Goal: Book appointment/travel/reservation

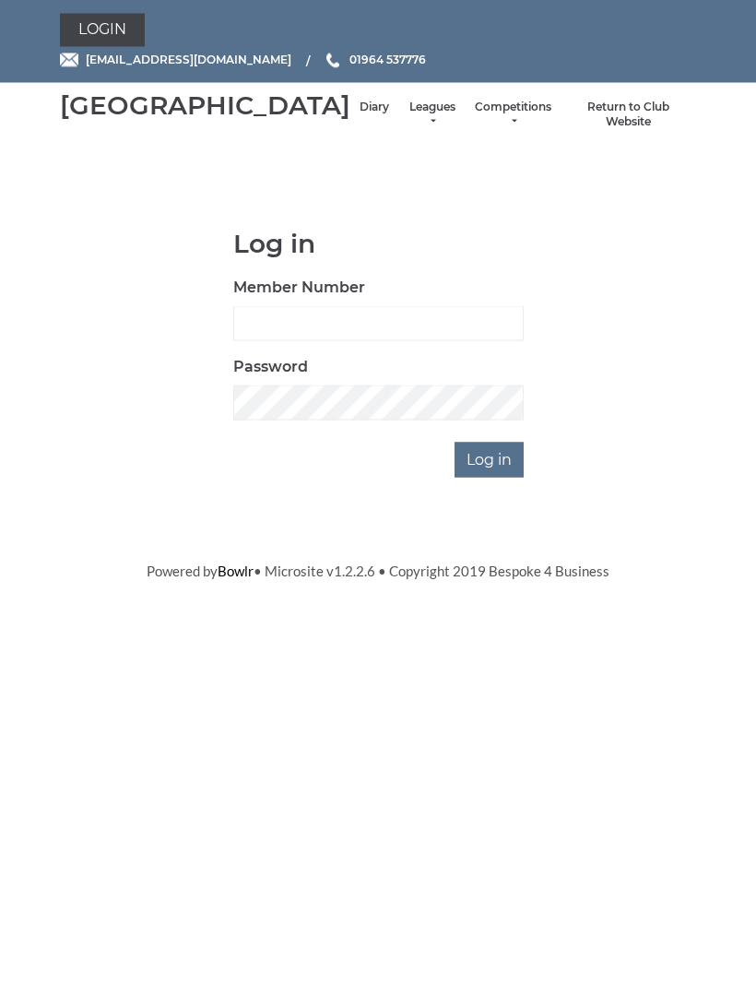
scroll to position [1, 0]
type input "0132"
click at [497, 478] on input "Log in" at bounding box center [489, 460] width 69 height 35
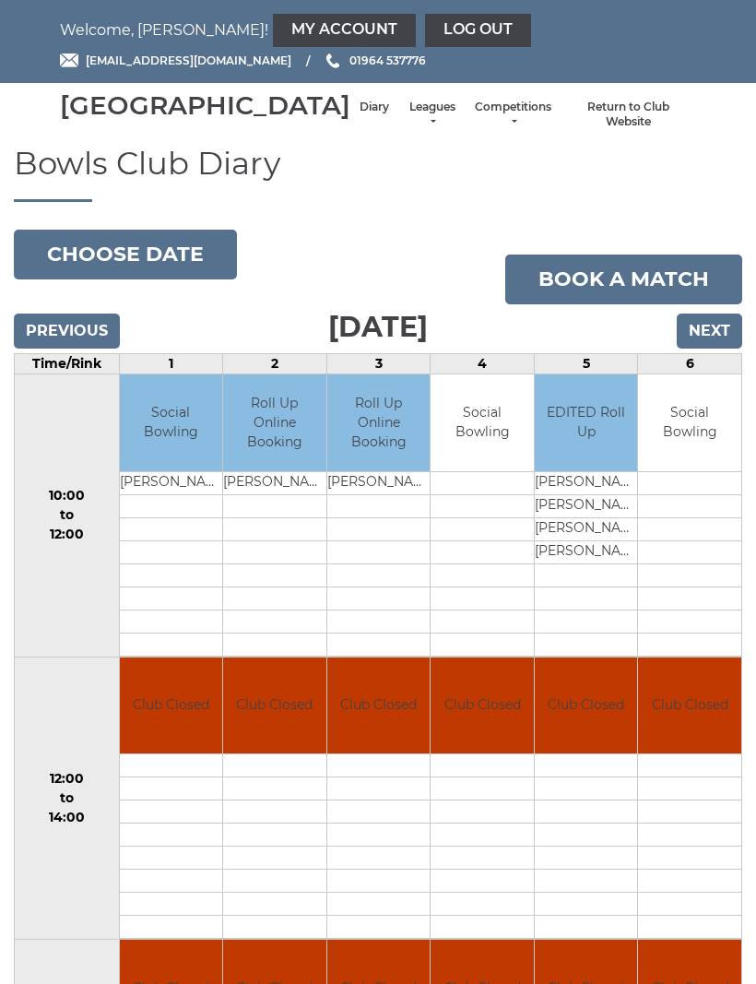
click at [710, 349] on input "Next" at bounding box center [709, 331] width 65 height 35
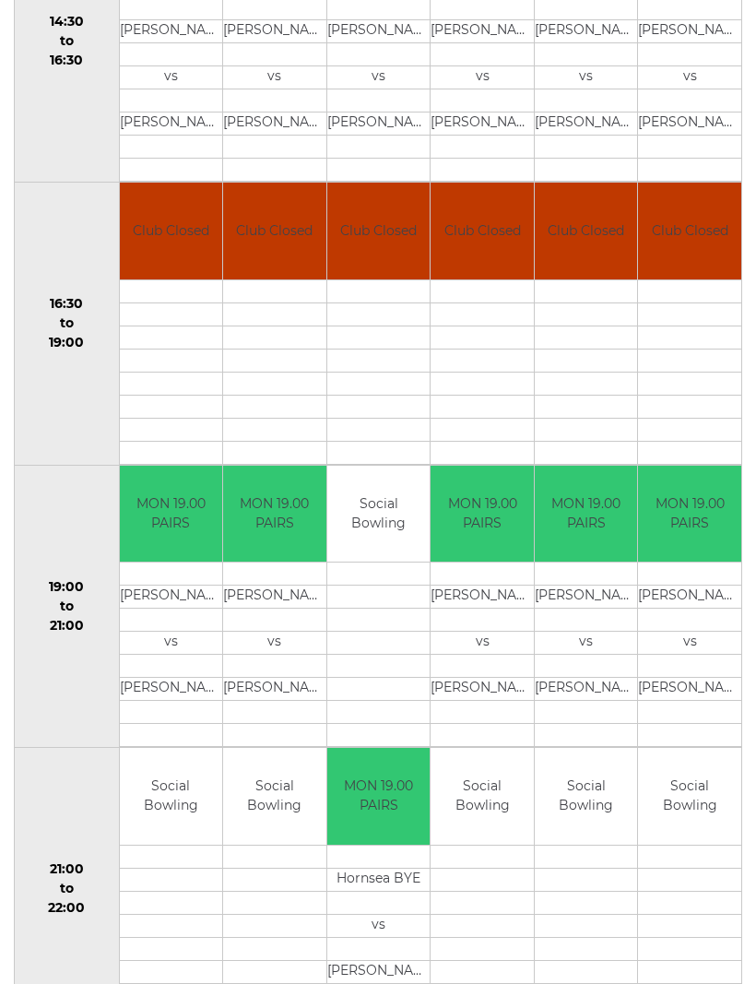
scroll to position [1395, 0]
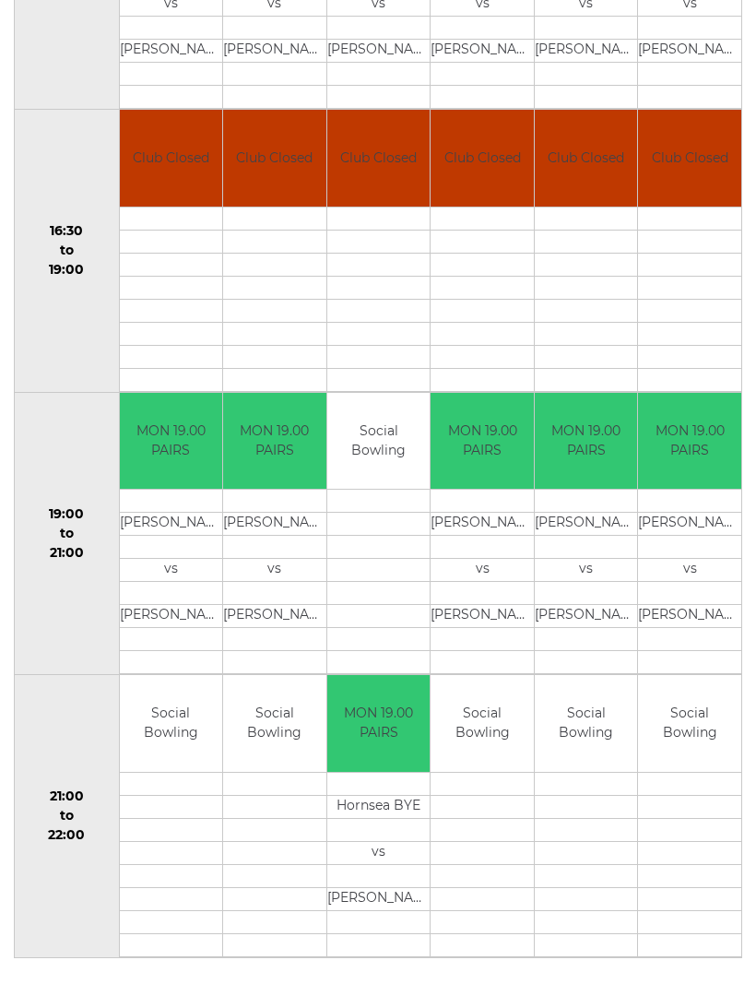
click at [66, 444] on td "19:00 to 21:00" at bounding box center [67, 534] width 105 height 283
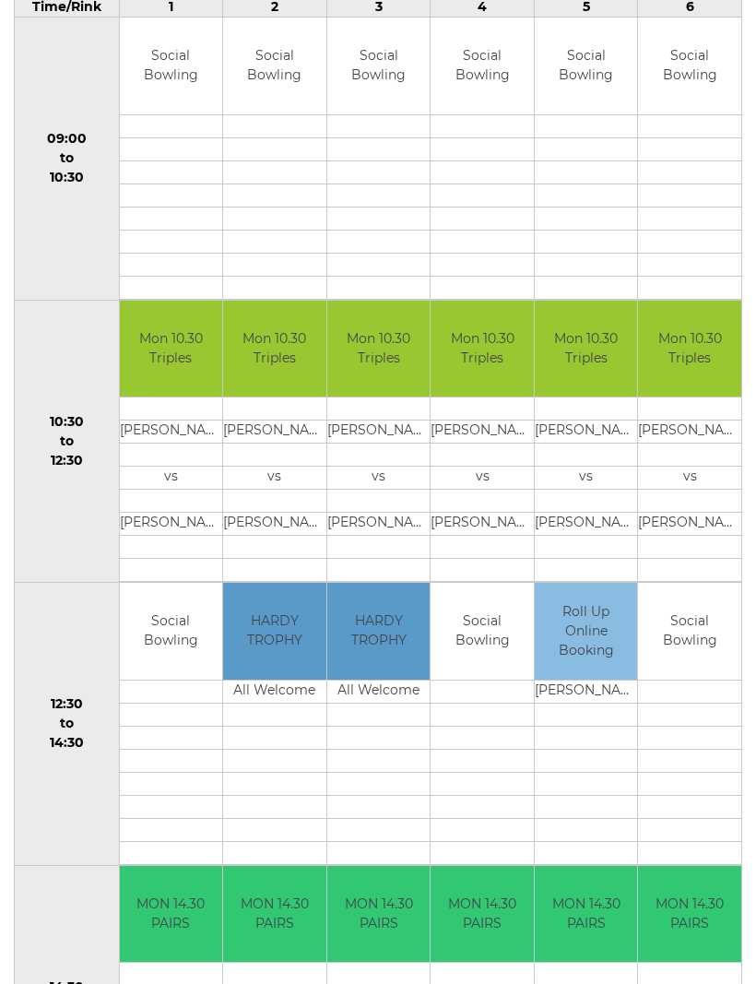
scroll to position [0, 0]
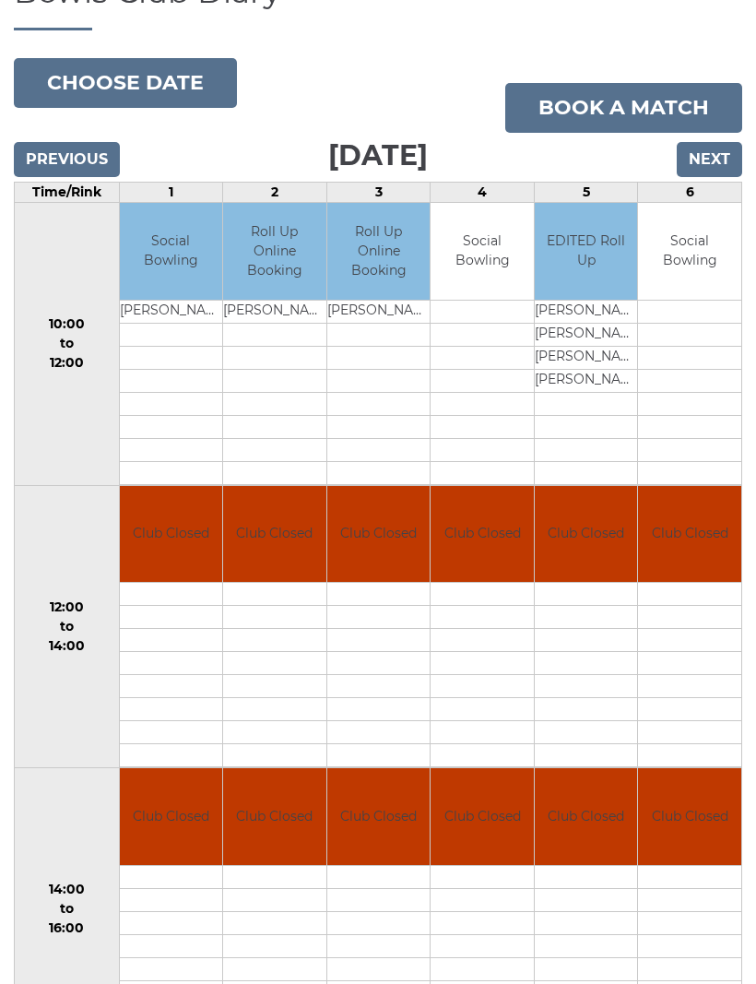
scroll to position [171, 0]
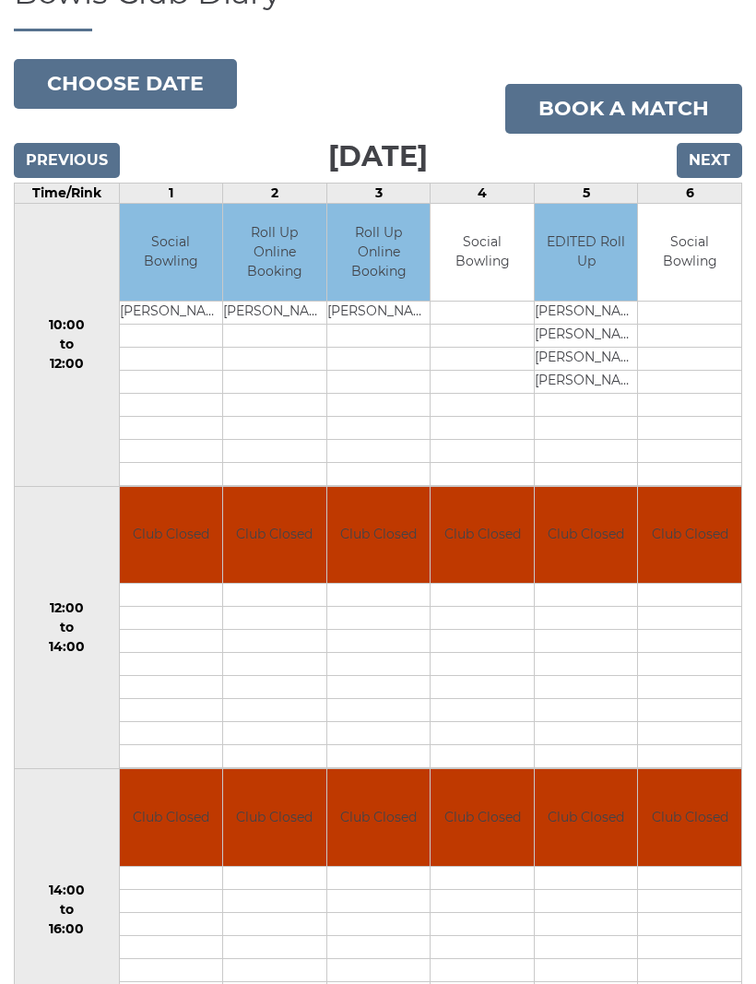
click at [719, 178] on input "Next" at bounding box center [709, 160] width 65 height 35
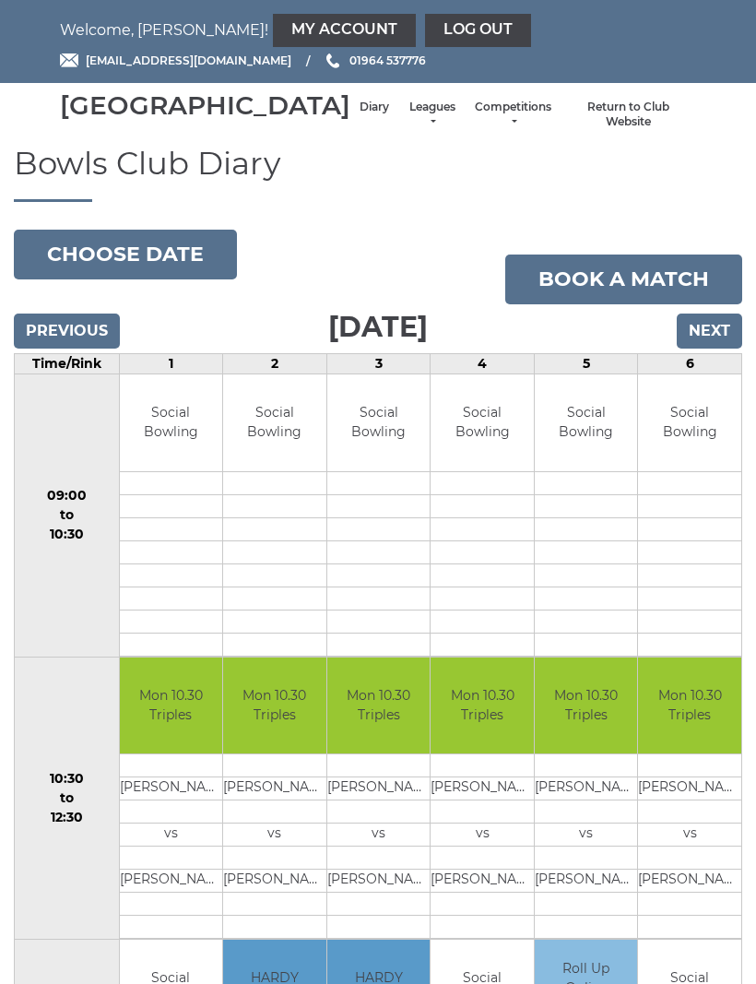
click at [717, 344] on input "Next" at bounding box center [709, 331] width 65 height 35
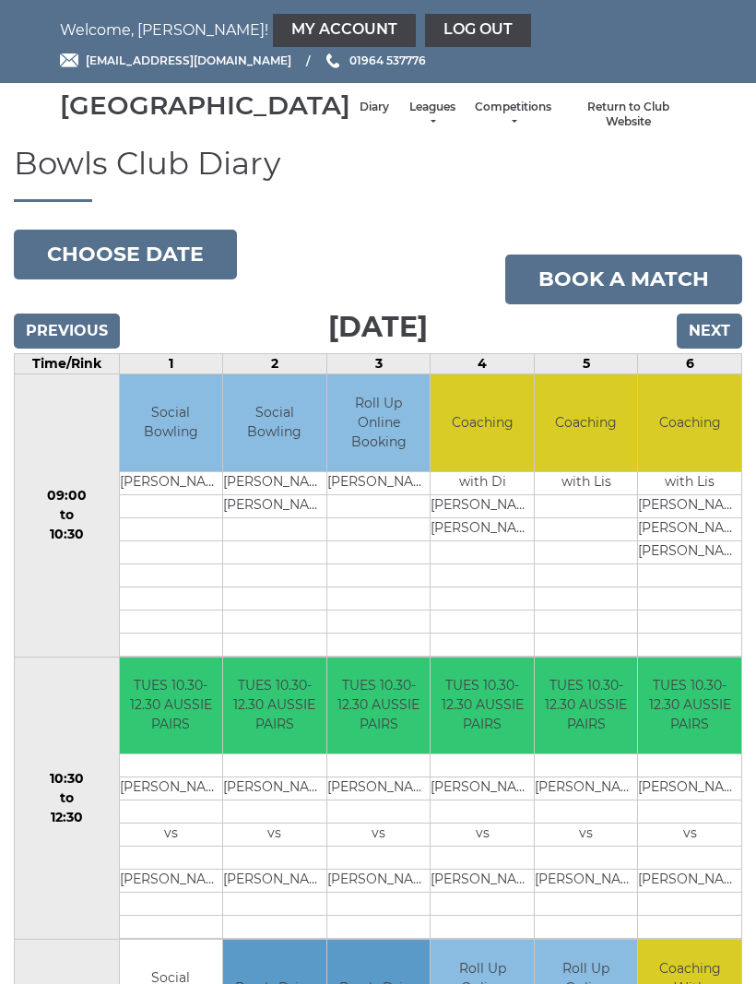
click at [719, 349] on input "Next" at bounding box center [709, 331] width 65 height 35
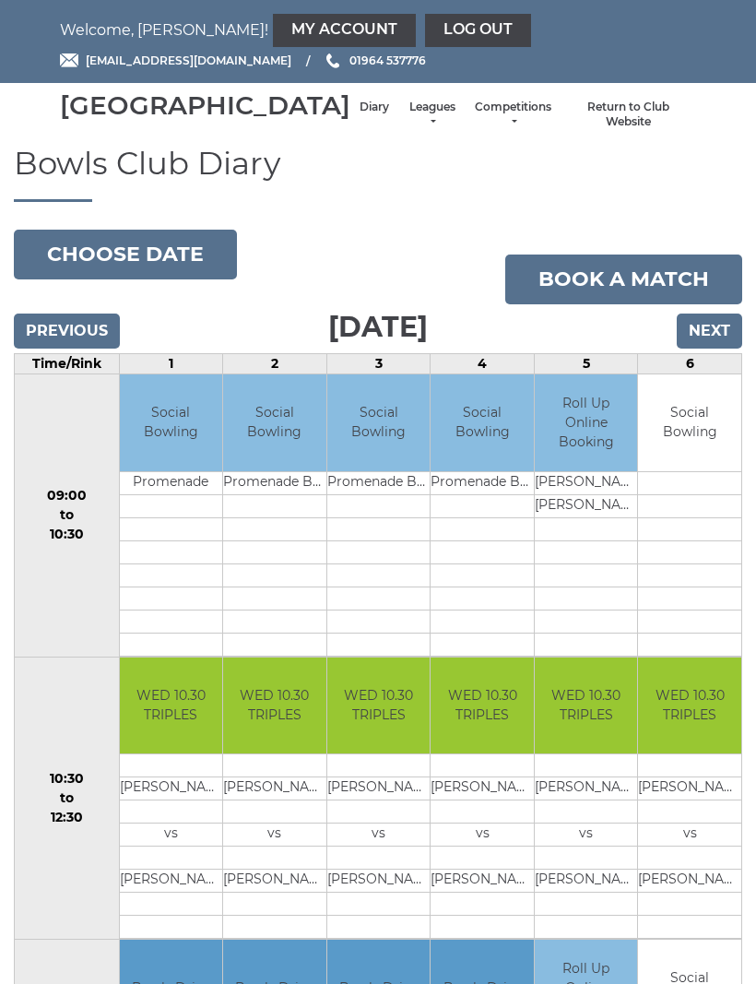
click at [716, 349] on input "Next" at bounding box center [709, 331] width 65 height 35
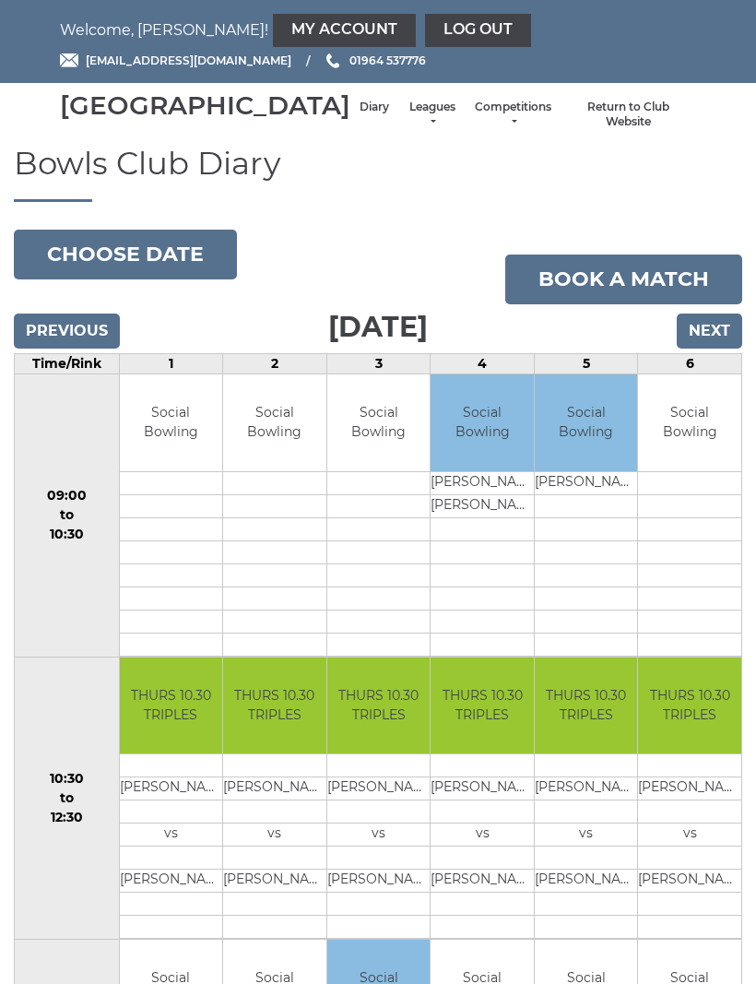
click at [78, 347] on input "Previous" at bounding box center [67, 331] width 106 height 35
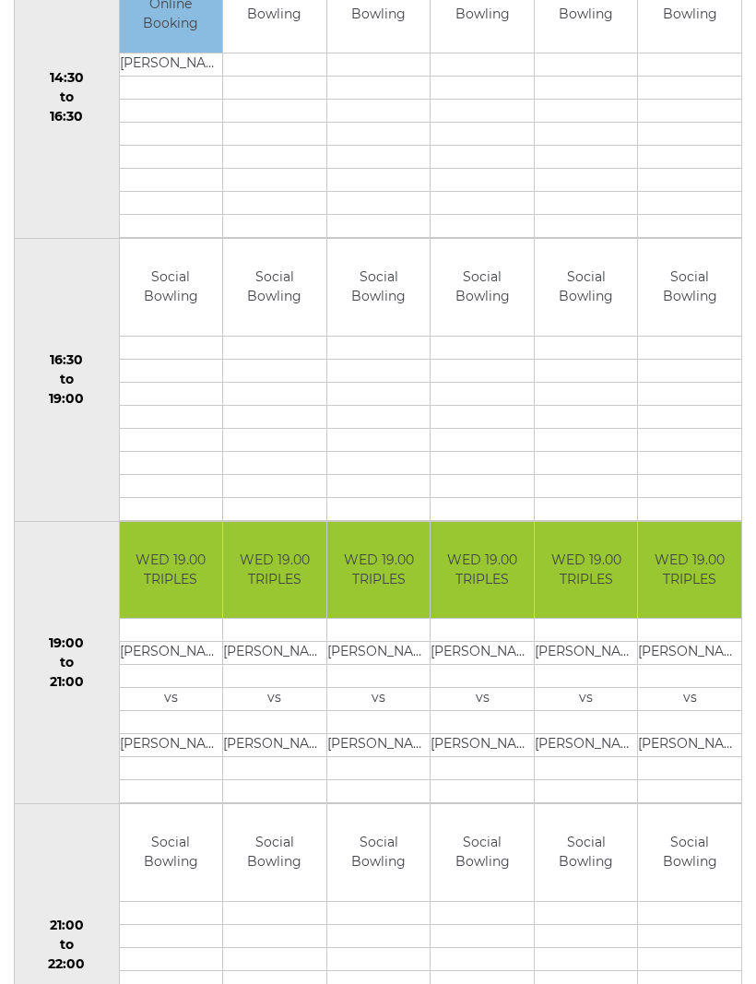
scroll to position [1267, 0]
